Goal: Find specific page/section: Find specific page/section

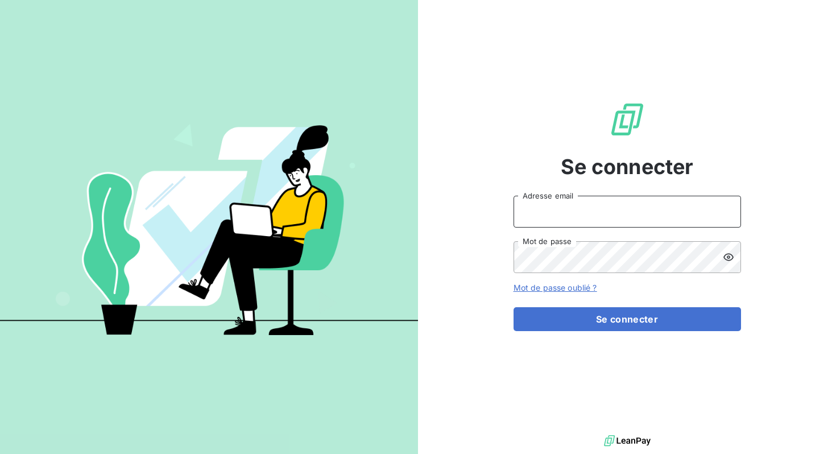
click at [630, 216] on input "Adresse email" at bounding box center [627, 212] width 227 height 32
type input "florian@heypongo.com"
click at [600, 338] on div "Se connecter florian@heypongo.com Adresse email Mot de passe Mot de passe oubli…" at bounding box center [627, 216] width 227 height 432
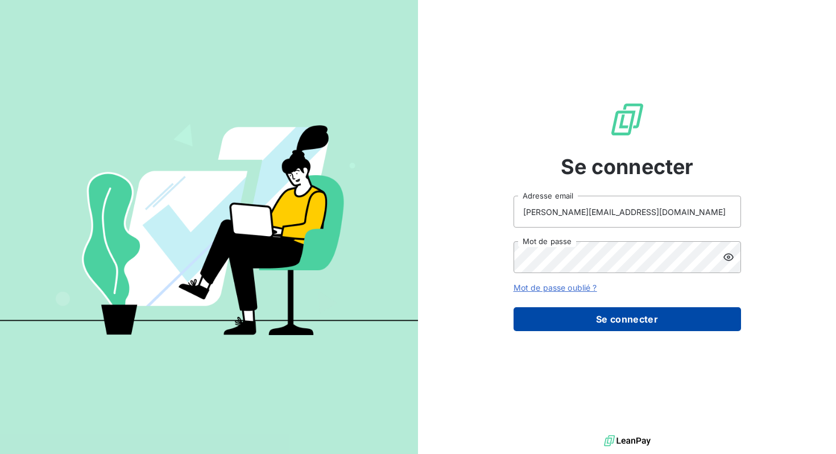
click at [602, 307] on button "Se connecter" at bounding box center [627, 319] width 227 height 24
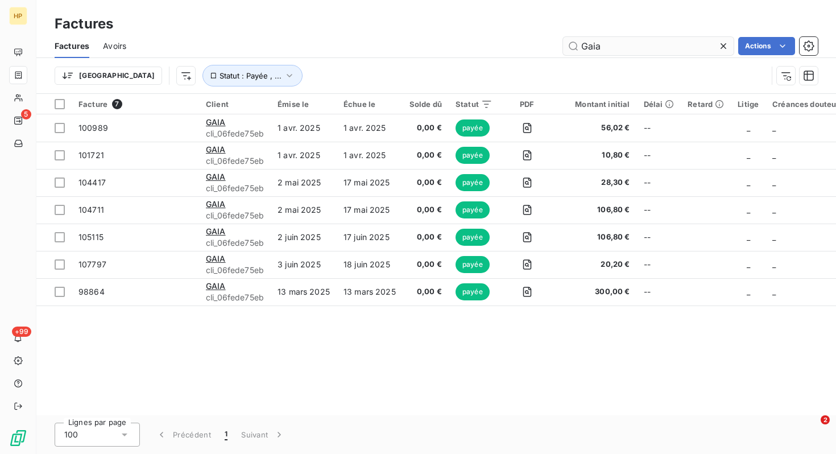
click at [616, 45] on input "Gaia" at bounding box center [648, 46] width 171 height 18
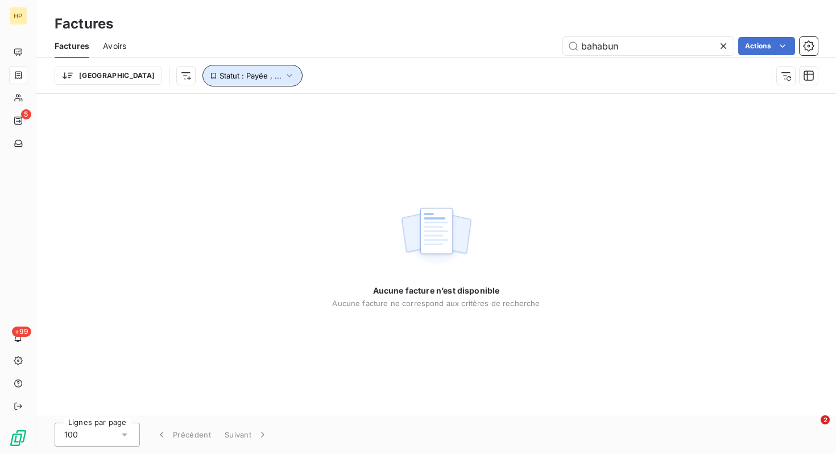
click at [230, 85] on button "Statut : Payée , ..." at bounding box center [252, 76] width 100 height 22
click at [220, 78] on span "Statut : Payée , ..." at bounding box center [251, 75] width 62 height 9
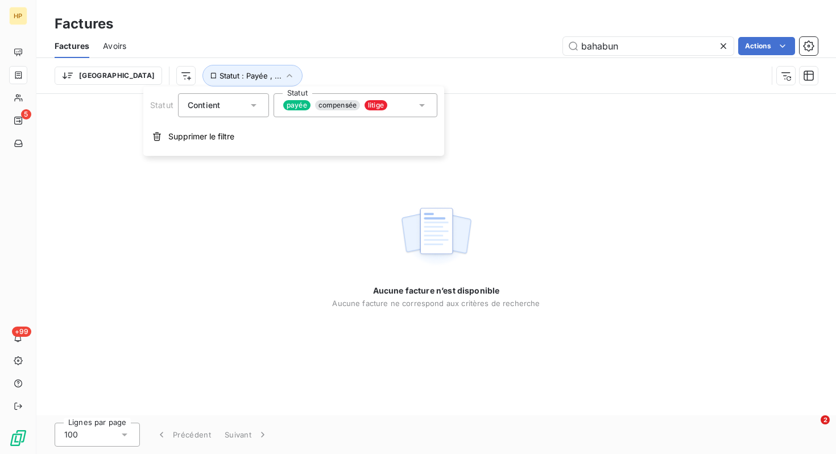
click at [230, 111] on div "Contient is" at bounding box center [218, 105] width 60 height 16
click at [230, 112] on div "Contient" at bounding box center [218, 105] width 60 height 16
click at [415, 102] on div "payée compensée litige" at bounding box center [356, 105] width 164 height 24
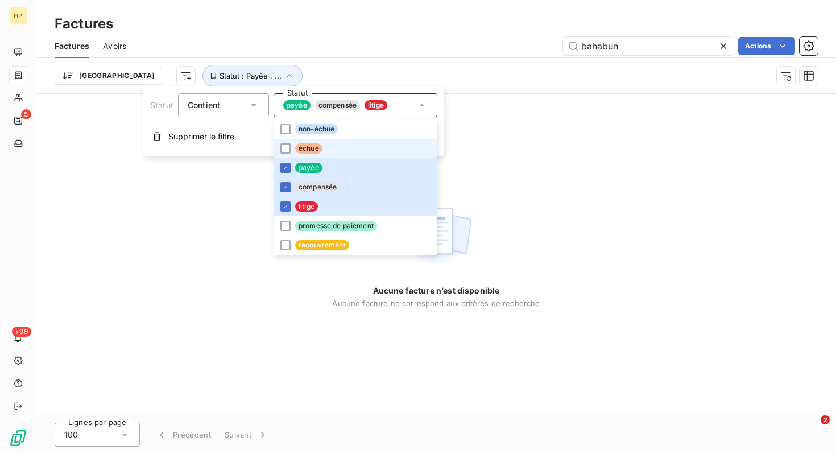
click at [372, 140] on li "échue" at bounding box center [356, 148] width 164 height 19
click at [371, 123] on li "non-échue" at bounding box center [356, 128] width 164 height 19
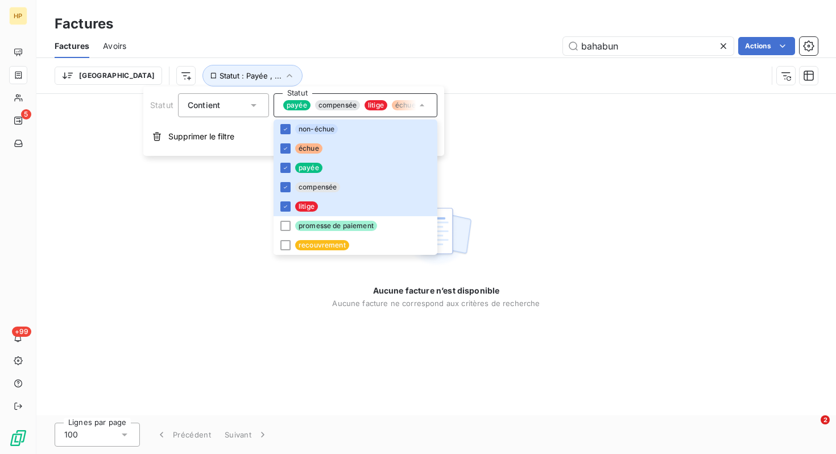
click at [640, 187] on div "Aucune facture n’est disponible Aucune facture ne correspond aux critères de re…" at bounding box center [436, 254] width 800 height 321
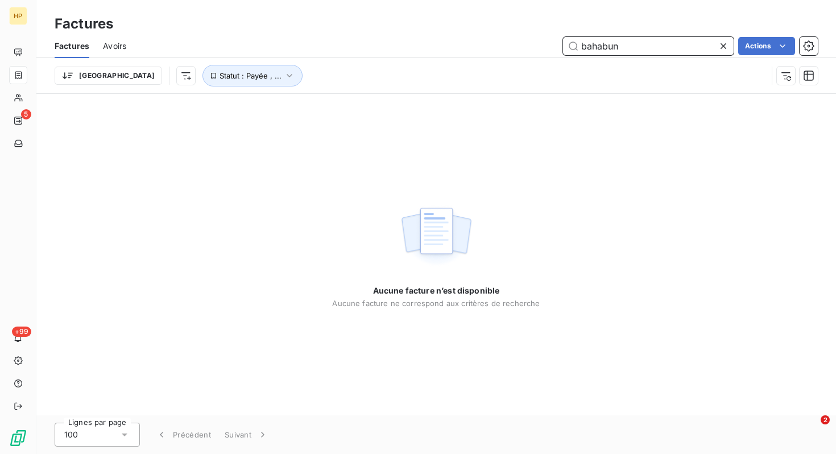
click at [601, 49] on input "bahabun" at bounding box center [648, 46] width 171 height 18
type input "bahubun"
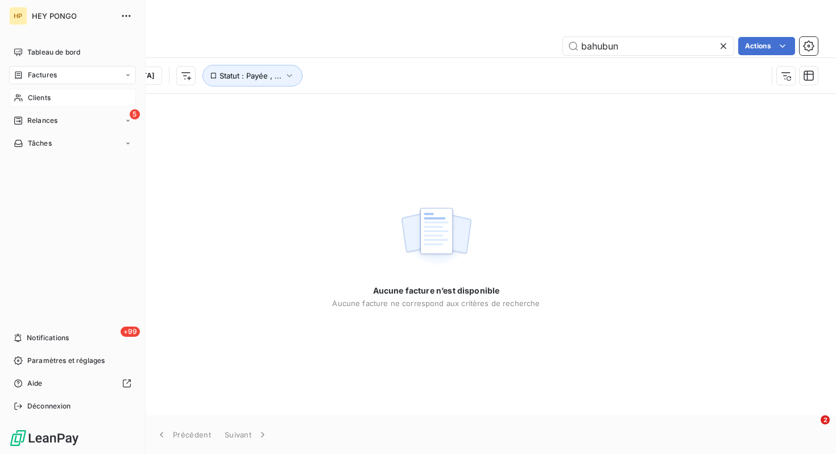
click at [32, 98] on span "Clients" at bounding box center [39, 98] width 23 height 10
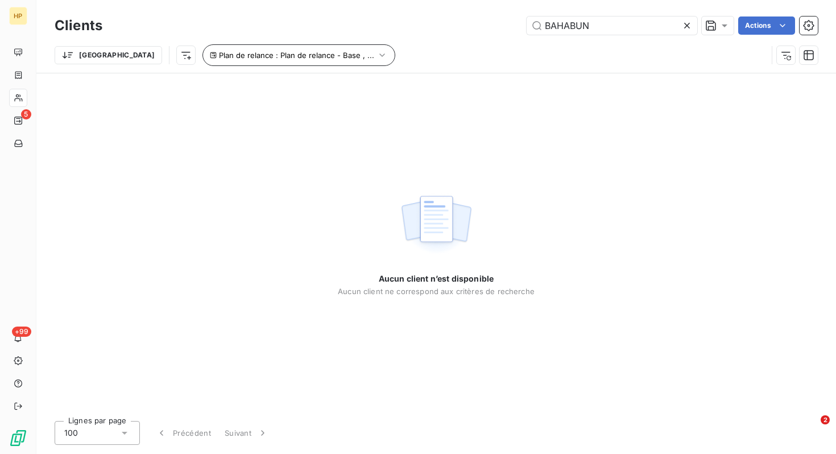
type input "BAHABUN"
click at [281, 55] on span "Plan de relance : Plan de relance - Base , ..." at bounding box center [296, 55] width 155 height 9
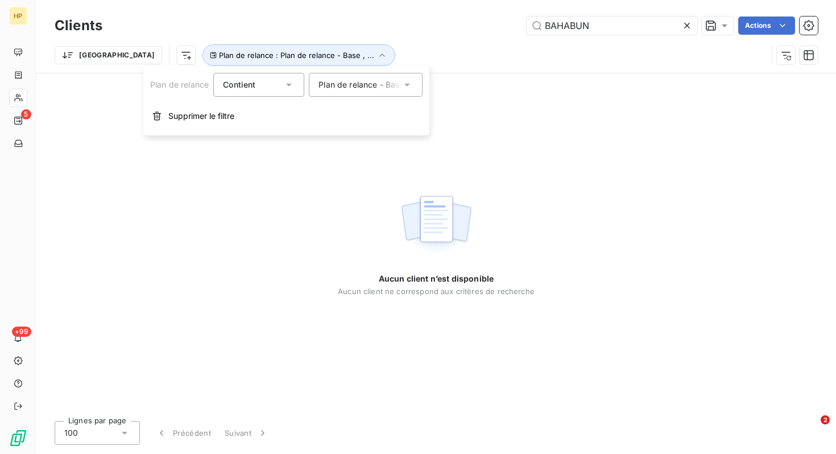
click at [372, 79] on div "Plan de relance - Base , Historique - Dernière chance , Impayé - Post-churn , P…" at bounding box center [359, 84] width 83 height 11
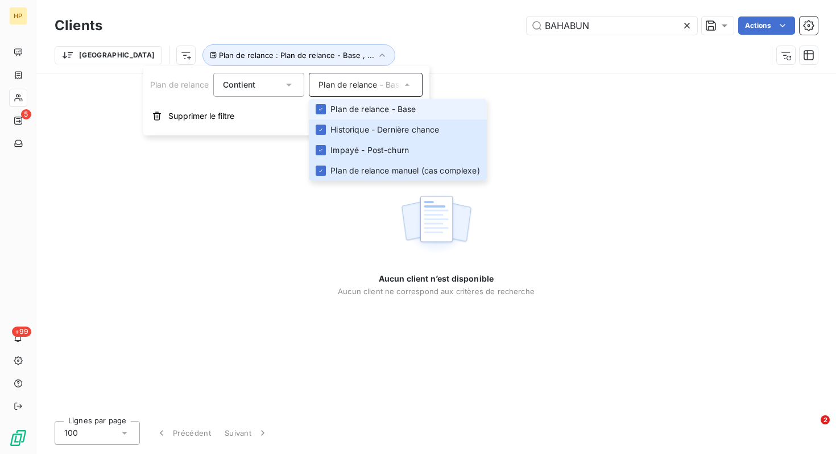
click at [372, 79] on div "Plan de relance - Base , Historique - Dernière chance , Impayé - Post-churn , P…" at bounding box center [359, 84] width 83 height 11
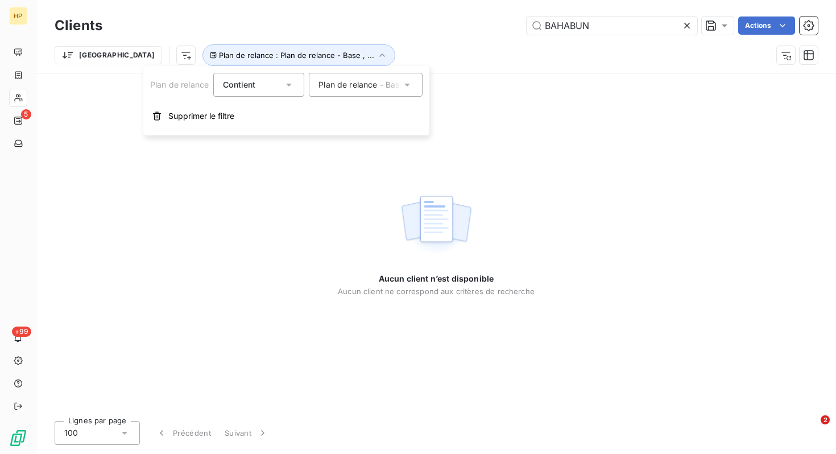
click at [262, 79] on div "Contient is" at bounding box center [253, 85] width 60 height 16
click at [262, 79] on div "Contient" at bounding box center [253, 85] width 60 height 16
click at [367, 84] on div "Plan de relance - Base , Historique - Dernière chance , Impayé - Post-churn , P…" at bounding box center [359, 84] width 83 height 11
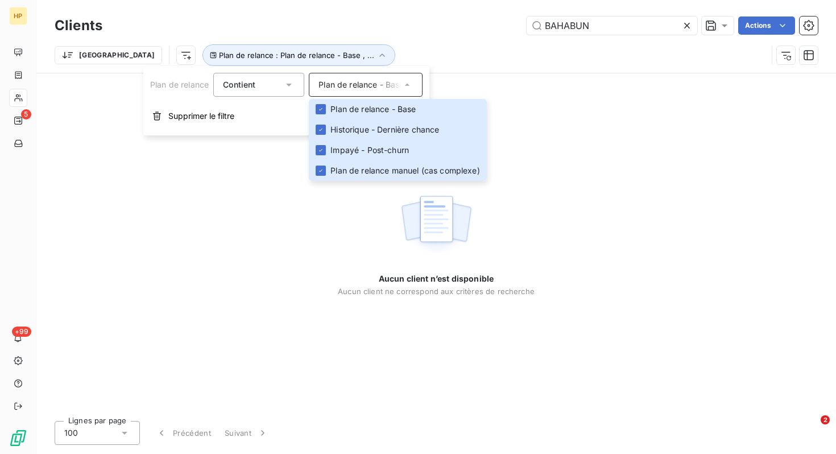
click at [627, 161] on div "Aucun client n’est disponible Aucun client ne correspond aux critères de recher…" at bounding box center [436, 242] width 800 height 338
